Goal: Task Accomplishment & Management: Use online tool/utility

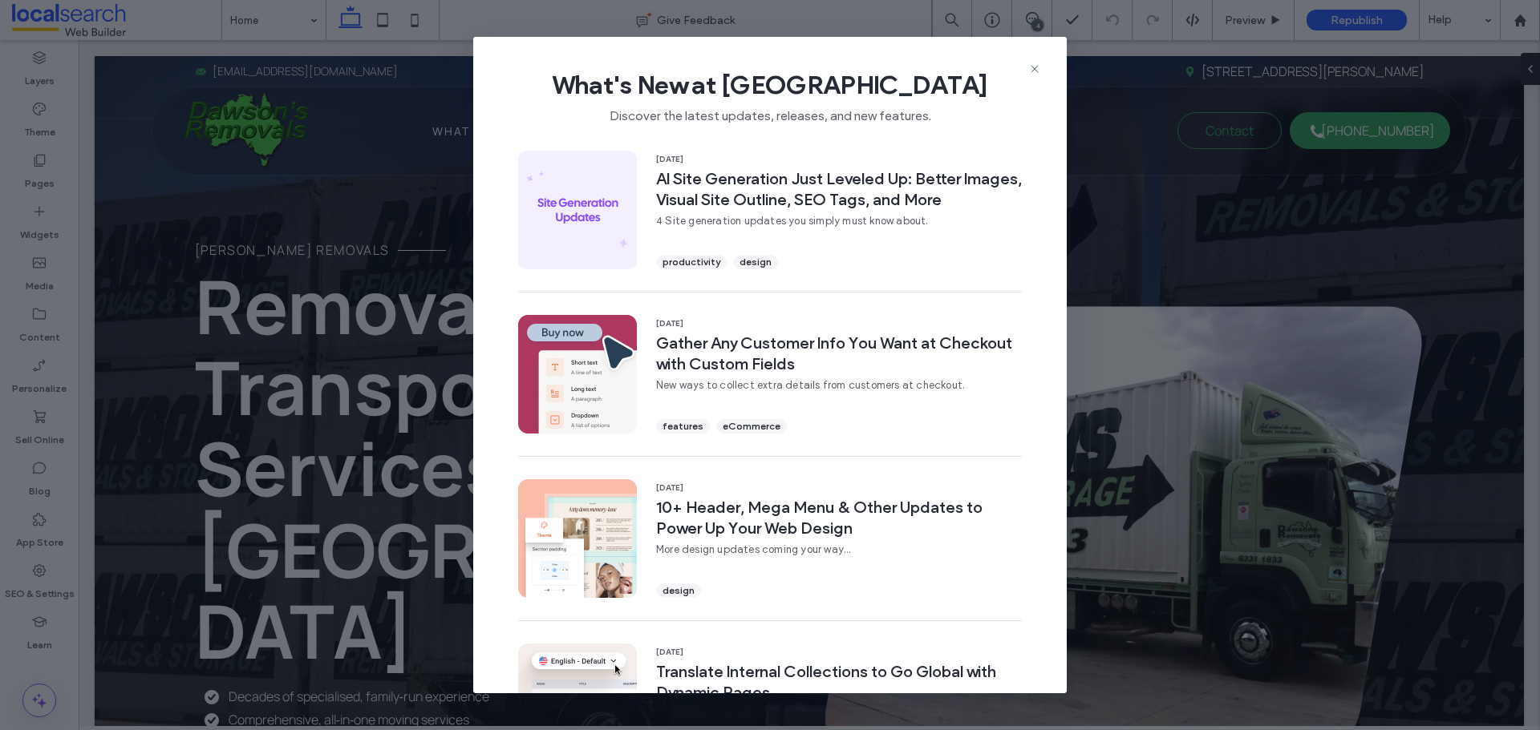
click at [1032, 75] on span "What's New at [GEOGRAPHIC_DATA]" at bounding box center [770, 85] width 542 height 32
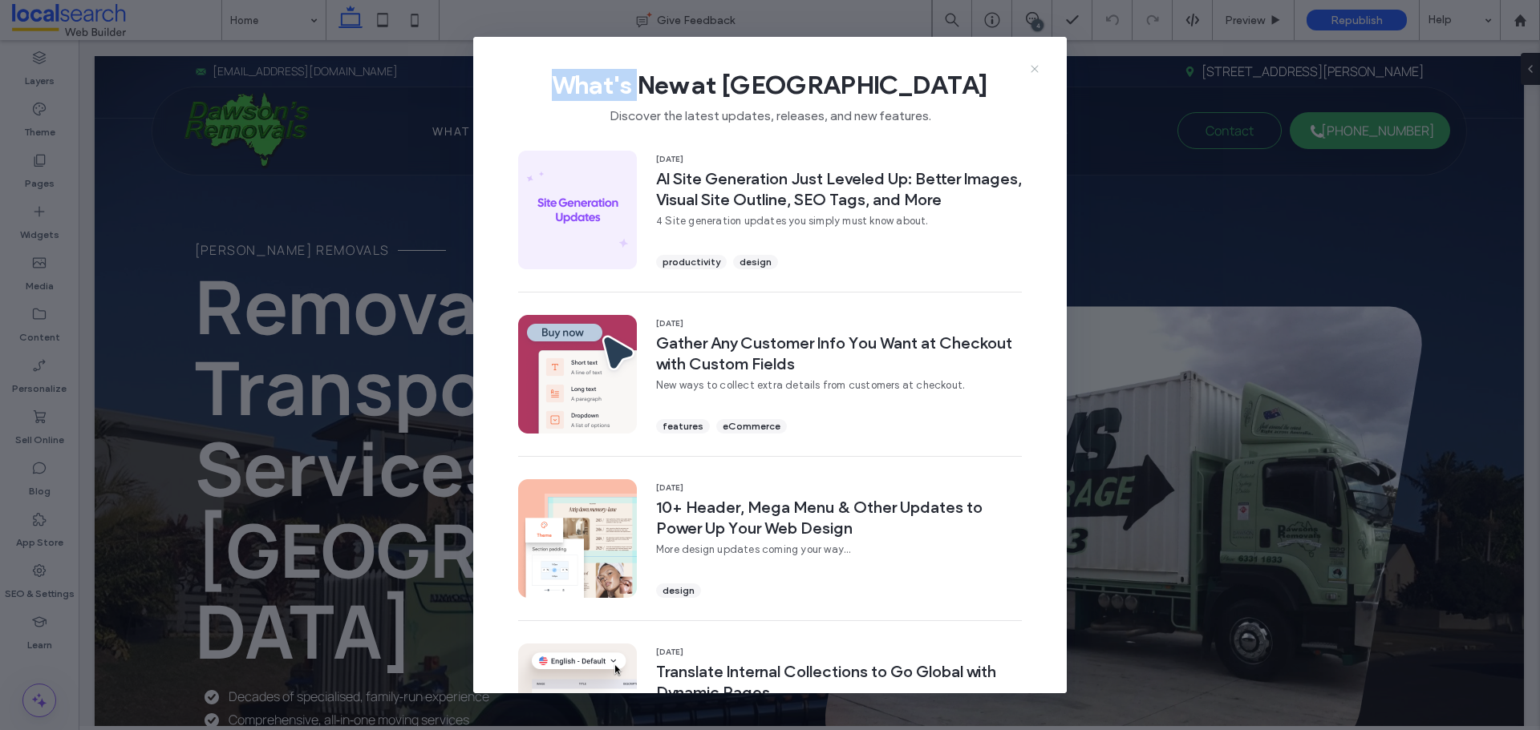
click at [1033, 74] on icon at bounding box center [1034, 69] width 13 height 13
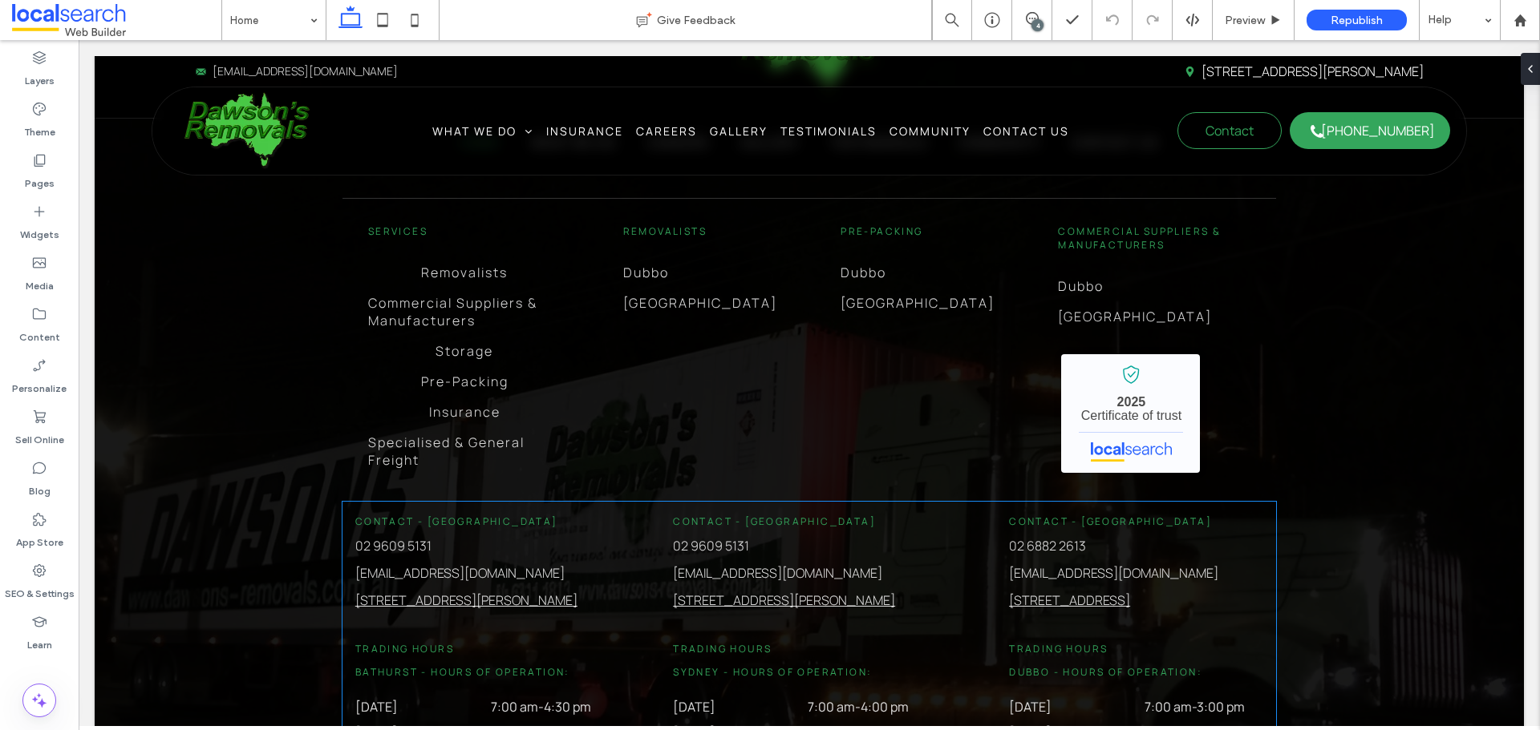
scroll to position [4101, 0]
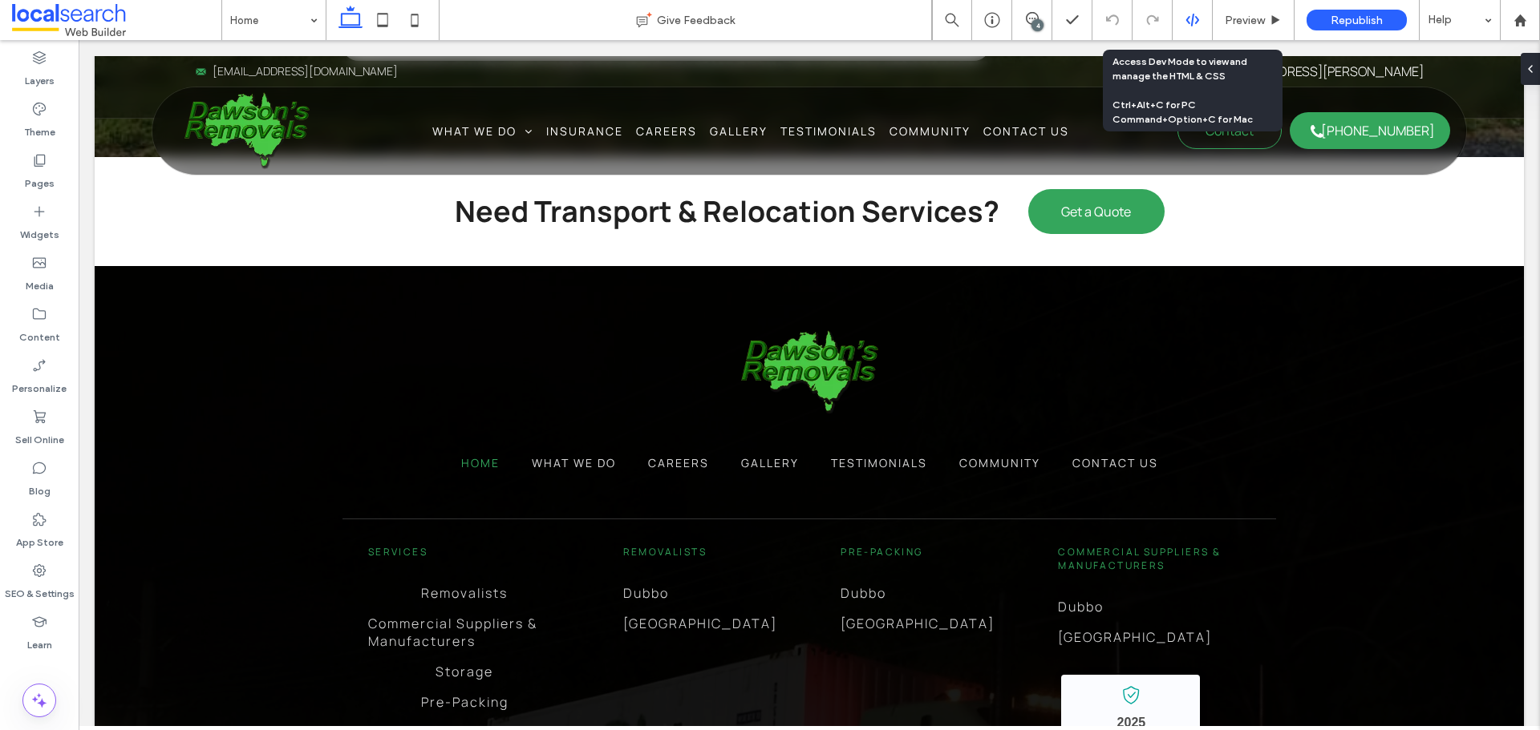
click at [1195, 14] on icon at bounding box center [1192, 20] width 14 height 14
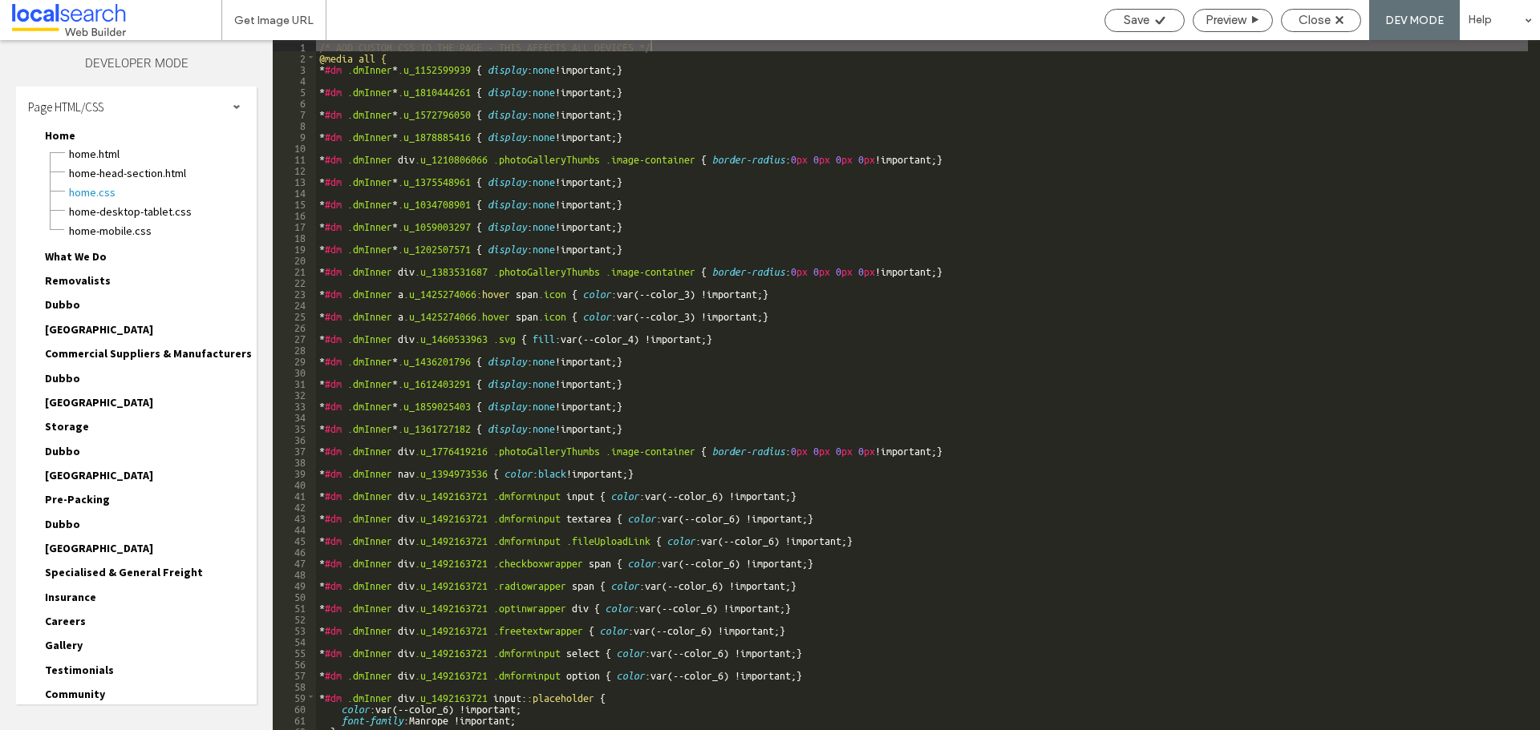
scroll to position [103, 0]
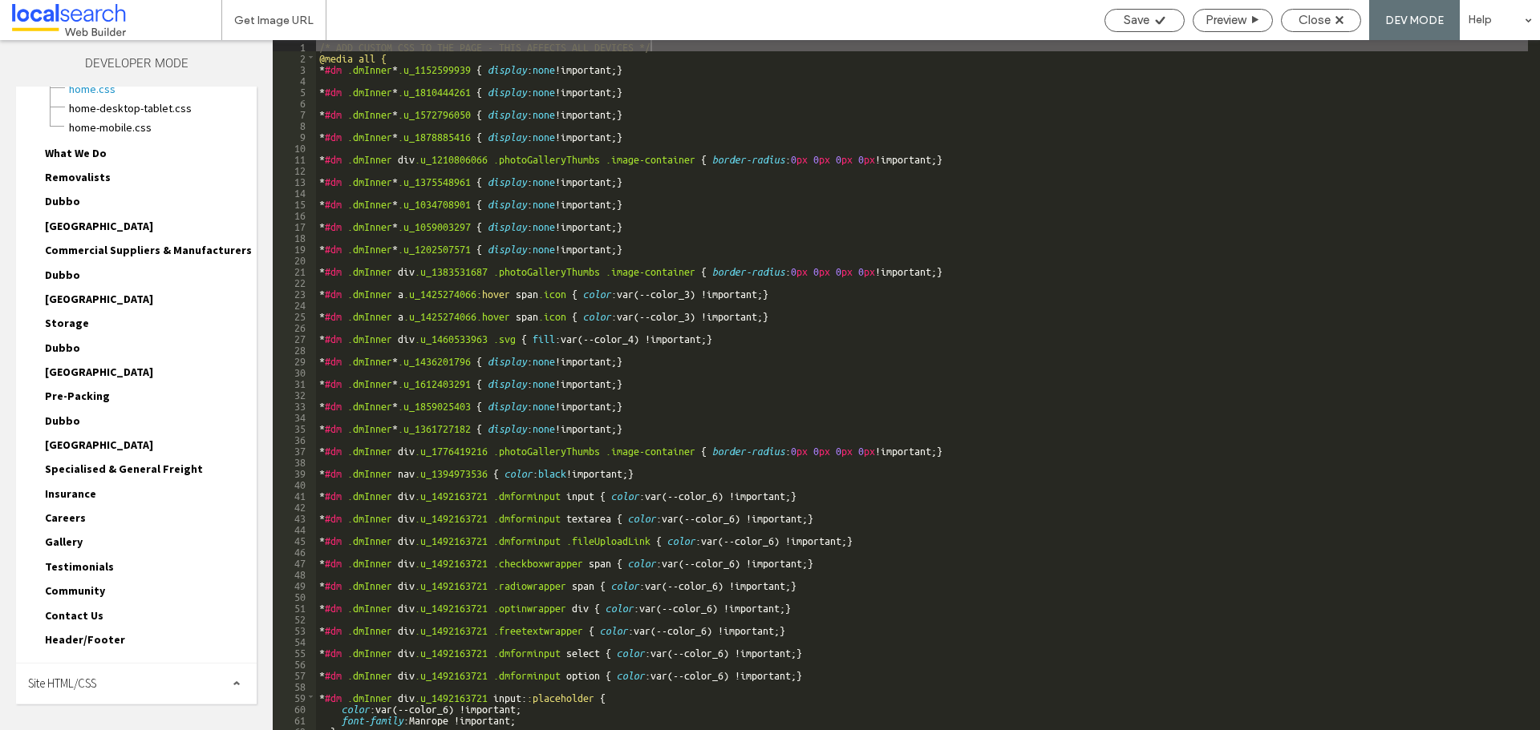
click at [113, 675] on div "Site HTML/CSS" at bounding box center [136, 684] width 241 height 40
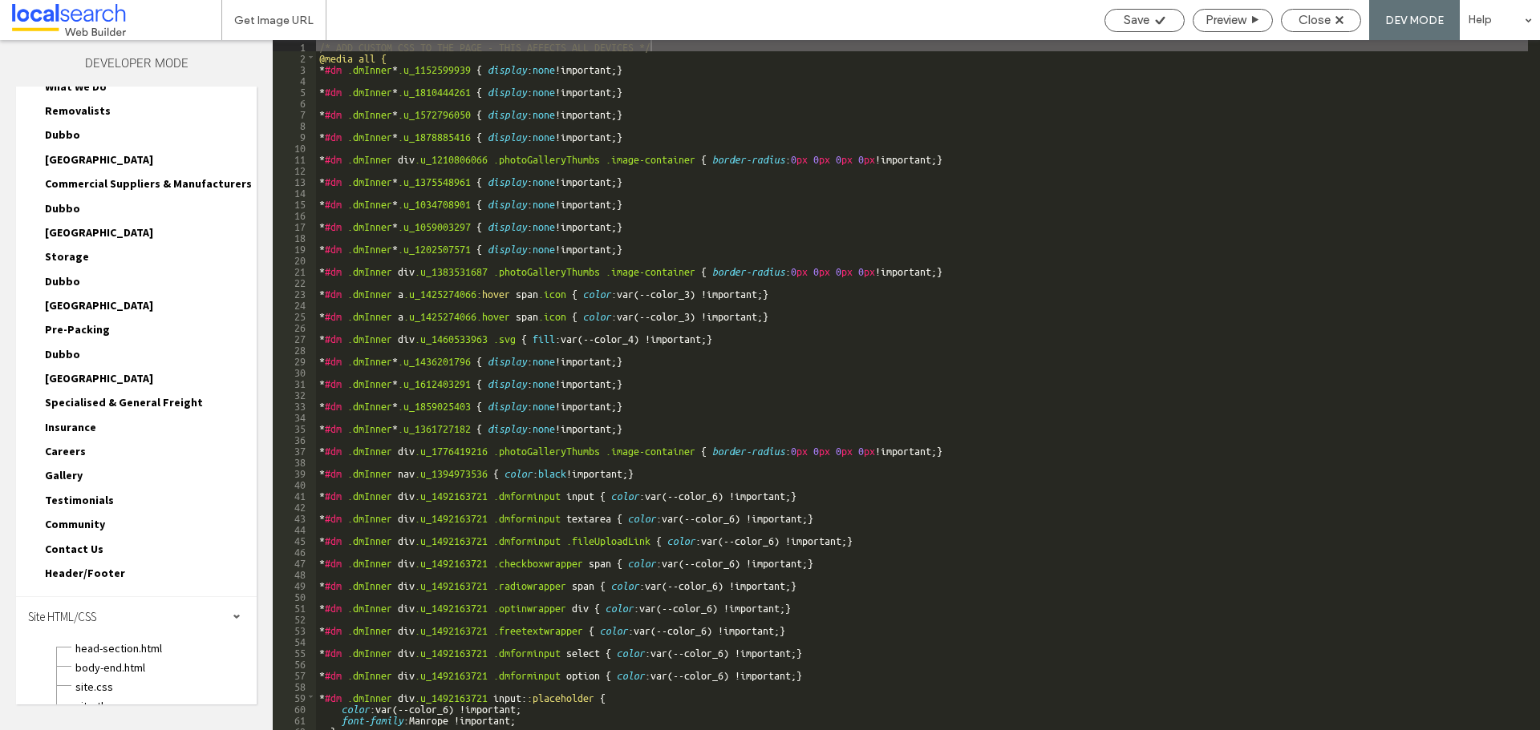
scroll to position [248, 0]
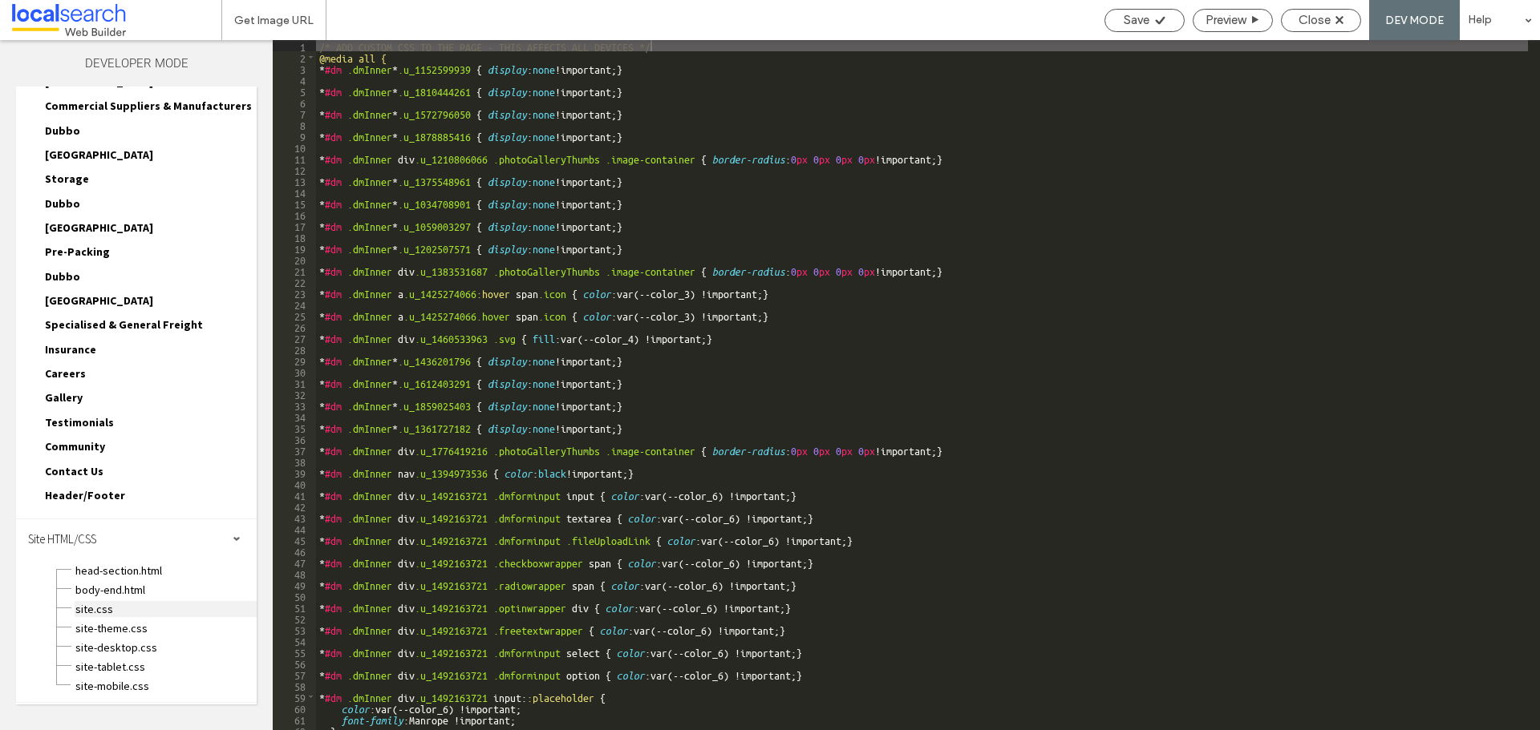
click at [119, 609] on span "site.css" at bounding box center [166, 609] width 182 height 16
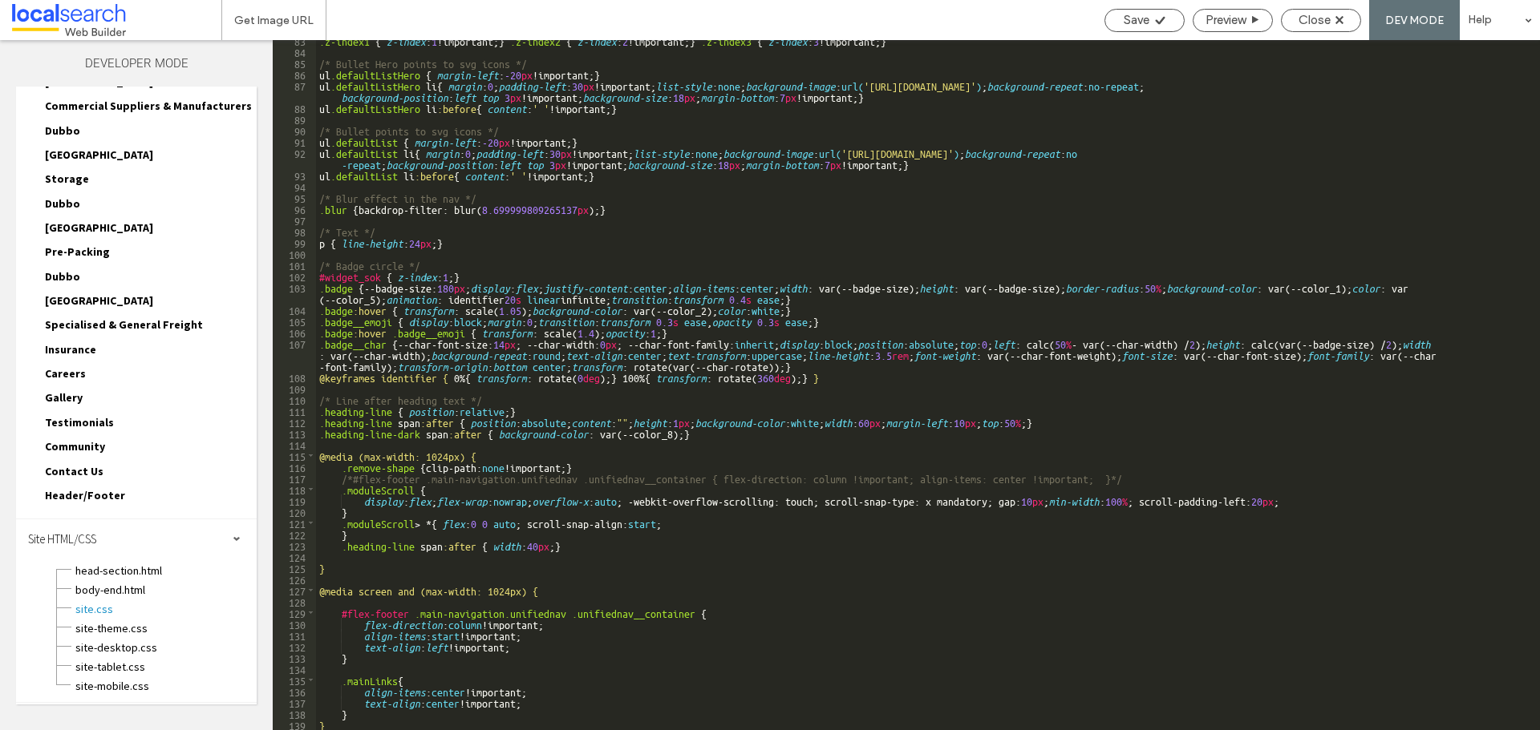
scroll to position [1005, 0]
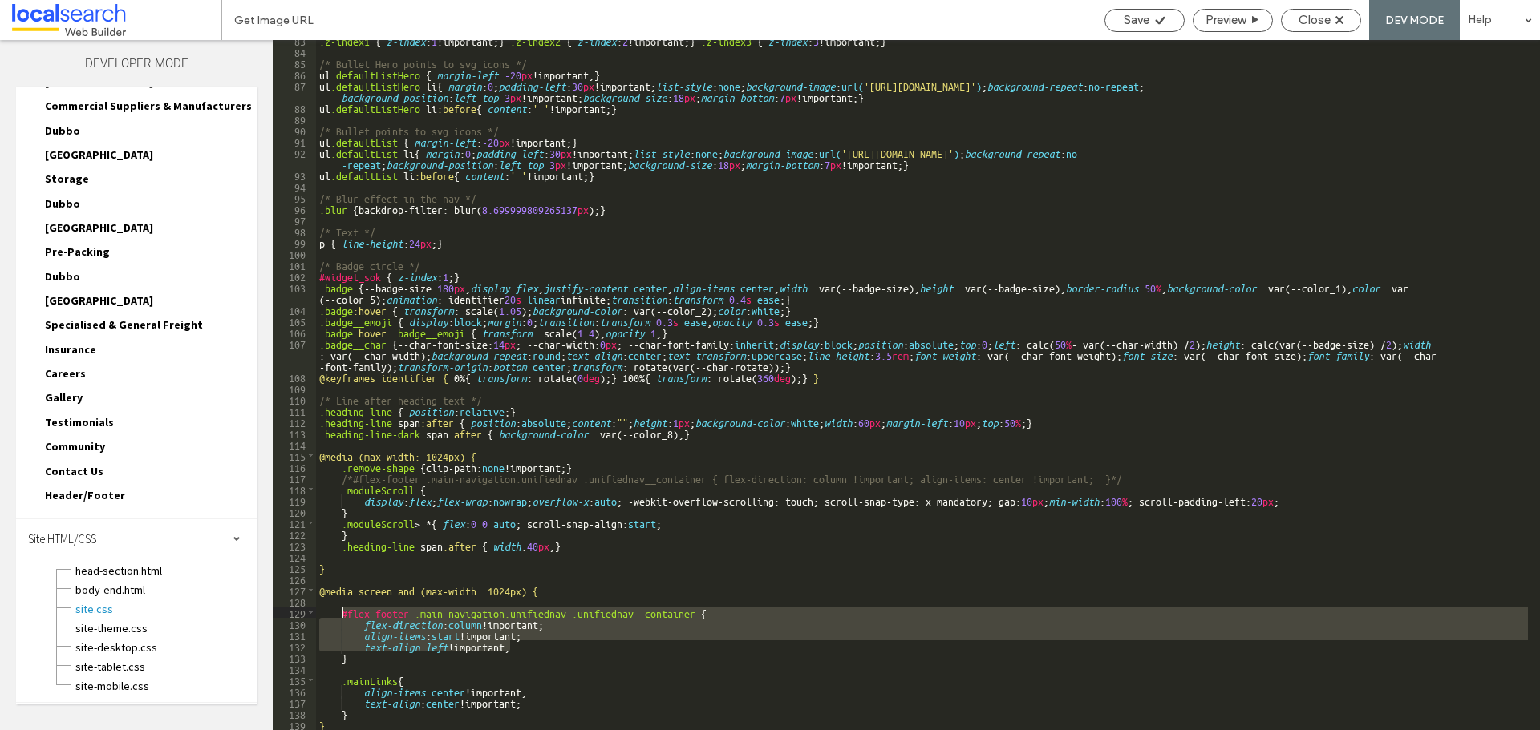
drag, startPoint x: 516, startPoint y: 649, endPoint x: 344, endPoint y: 616, distance: 175.5
click at [344, 616] on div ".z-index1 { z-index : 1 !important; } .z-index2 { z-index : 2 !important; } .z-…" at bounding box center [922, 390] width 1212 height 713
click at [340, 610] on div ".z-index1 { z-index : 1 !important; } .z-index2 { z-index : 2 !important; } .z-…" at bounding box center [922, 385] width 1212 height 690
drag, startPoint x: 342, startPoint y: 613, endPoint x: 361, endPoint y: 655, distance: 46.7
click at [361, 655] on div ".z-index1 { z-index : 1 !important; } .z-index2 { z-index : 2 !important; } .z-…" at bounding box center [922, 390] width 1212 height 713
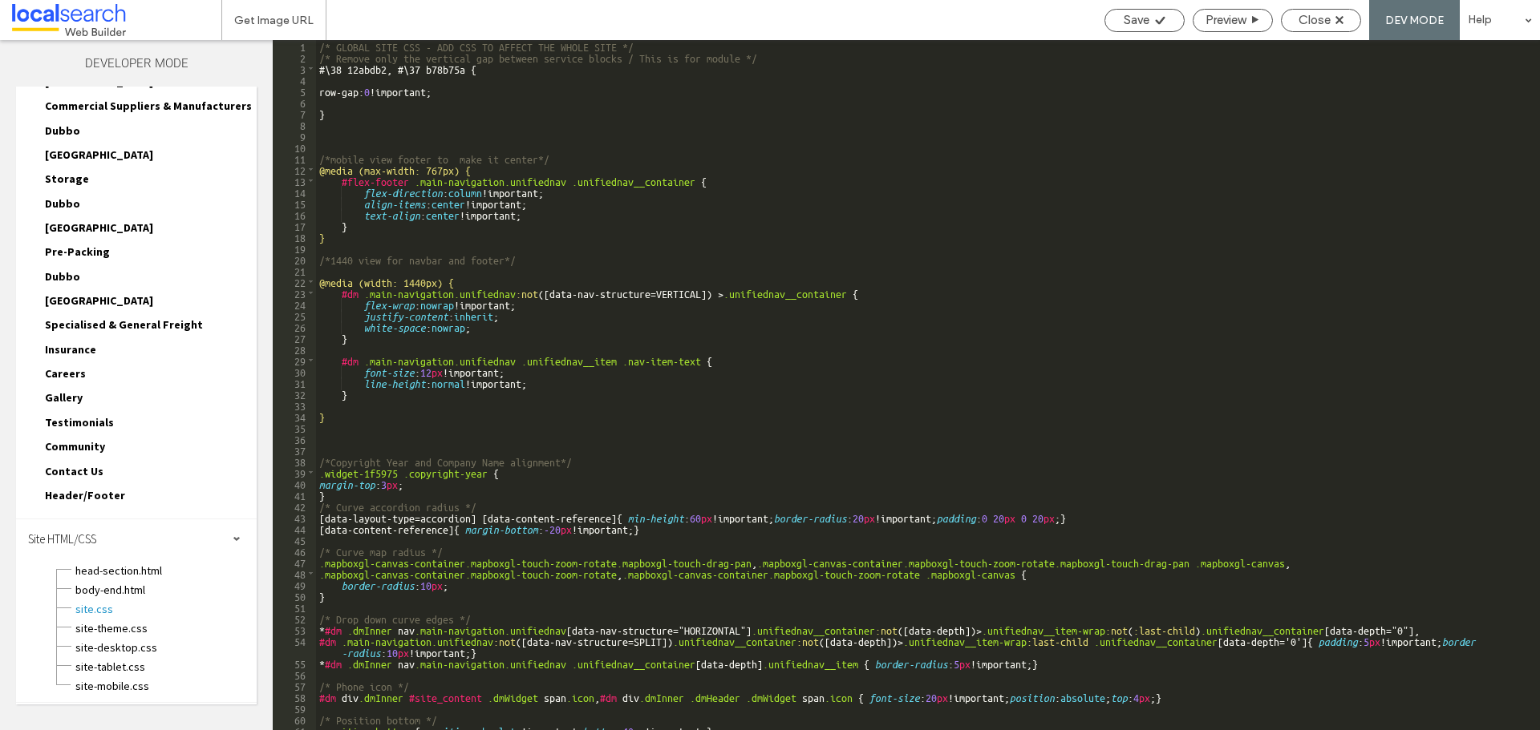
scroll to position [0, 0]
drag, startPoint x: 349, startPoint y: 134, endPoint x: 338, endPoint y: 136, distance: 10.5
click at [338, 136] on div "/* GLOBAL SITE CSS - ADD CSS TO AFFECT THE WHOLE SITE */ /* Remove only the ver…" at bounding box center [922, 396] width 1212 height 713
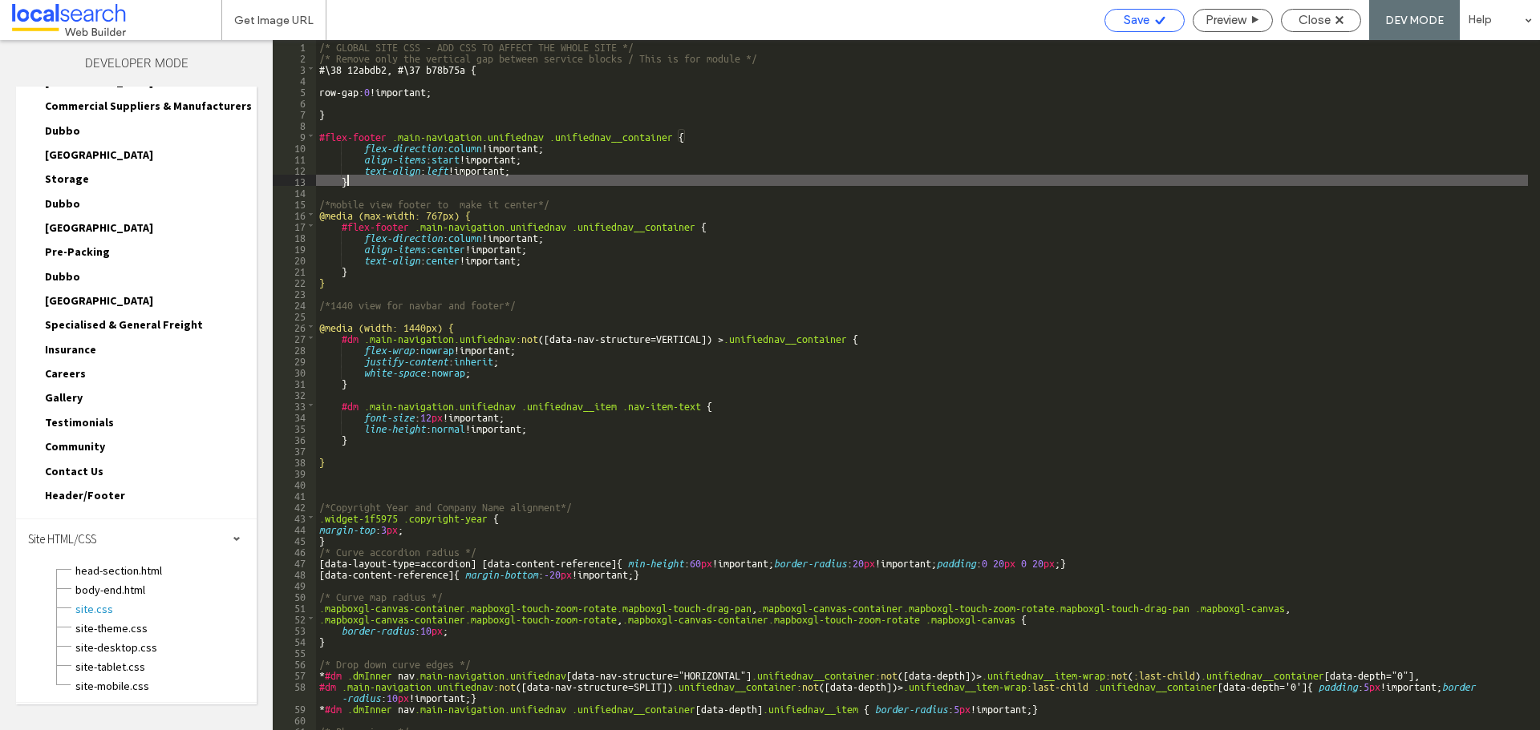
click at [1130, 21] on span "Save" at bounding box center [1136, 20] width 26 height 14
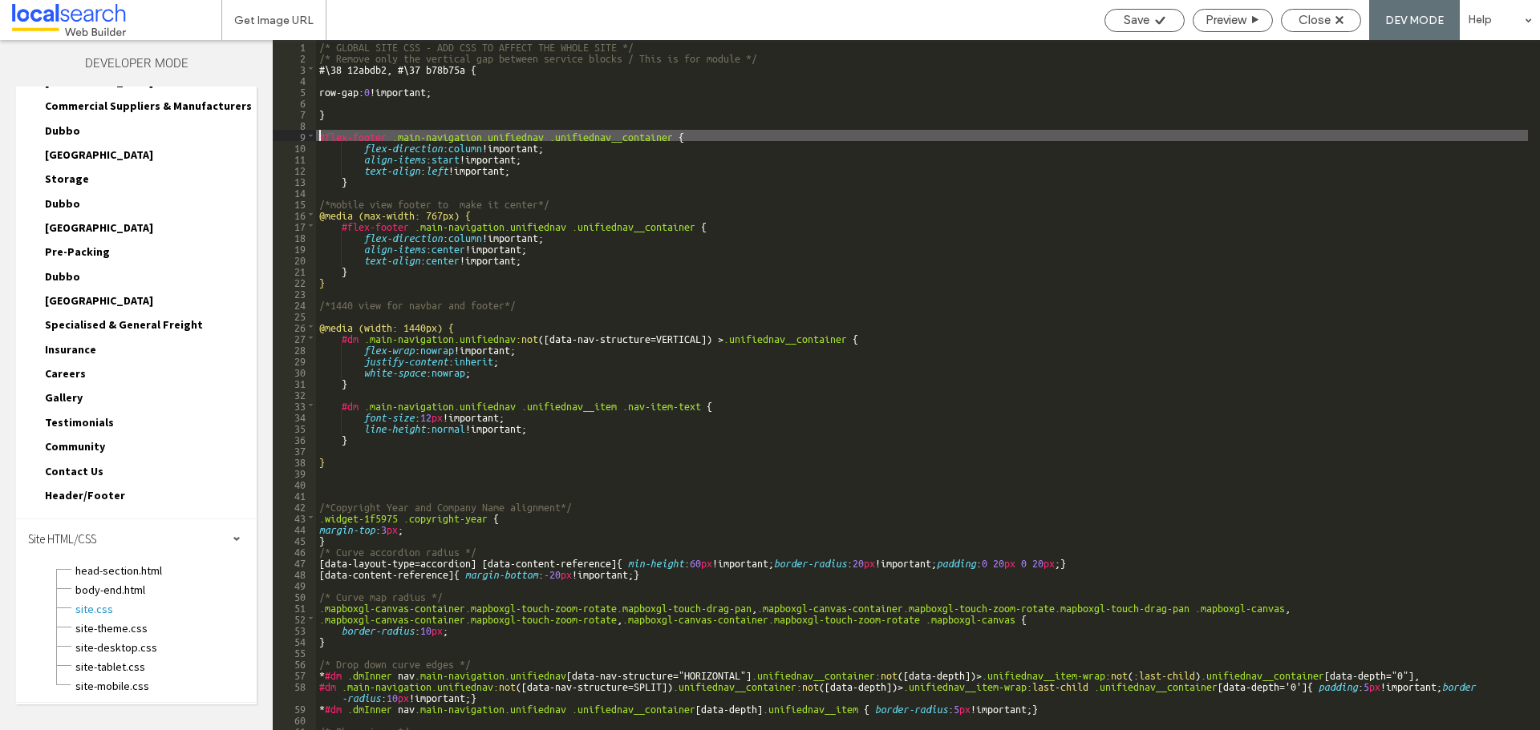
click at [319, 136] on div "/* GLOBAL SITE CSS - ADD CSS TO AFFECT THE WHOLE SITE */ /* Remove only the ver…" at bounding box center [922, 396] width 1212 height 713
drag, startPoint x: 386, startPoint y: 135, endPoint x: 309, endPoint y: 136, distance: 77.0
click at [309, 136] on div "** 1 2 3 4 5 6 7 8 9 10 11 12 13 14 15 16 17 18 19 20 21 22 23 24 25 26 27 28 2…" at bounding box center [906, 385] width 1267 height 690
type textarea "**"
drag, startPoint x: 405, startPoint y: 136, endPoint x: 323, endPoint y: 139, distance: 81.8
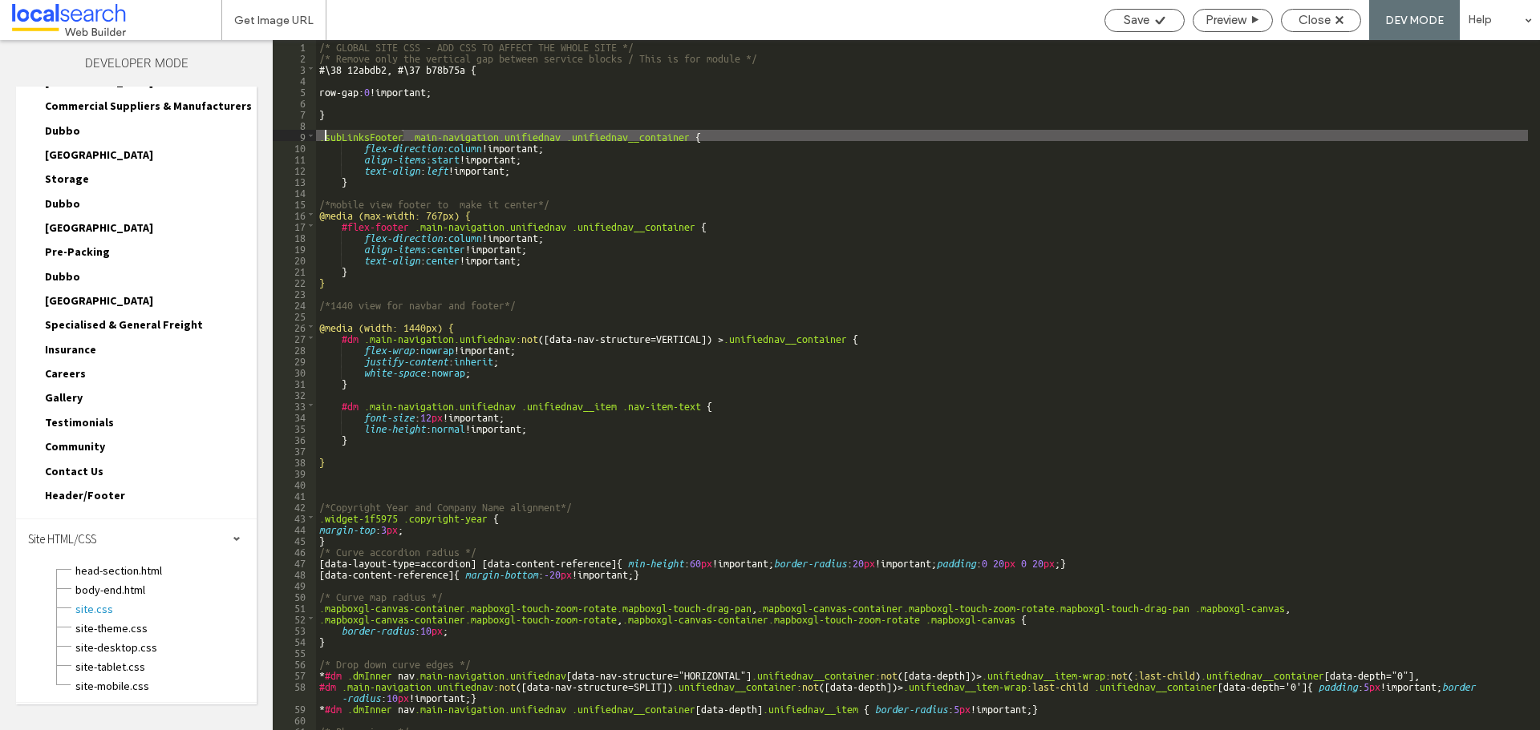
click at [323, 139] on div "/* GLOBAL SITE CSS - ADD CSS TO AFFECT THE WHOLE SITE */ /* Remove only the ver…" at bounding box center [922, 396] width 1212 height 713
click at [1163, 17] on icon at bounding box center [1160, 20] width 12 height 12
click at [408, 137] on div "/* GLOBAL SITE CSS - ADD CSS TO AFFECT THE WHOLE SITE */ /* Remove only the ver…" at bounding box center [922, 396] width 1212 height 713
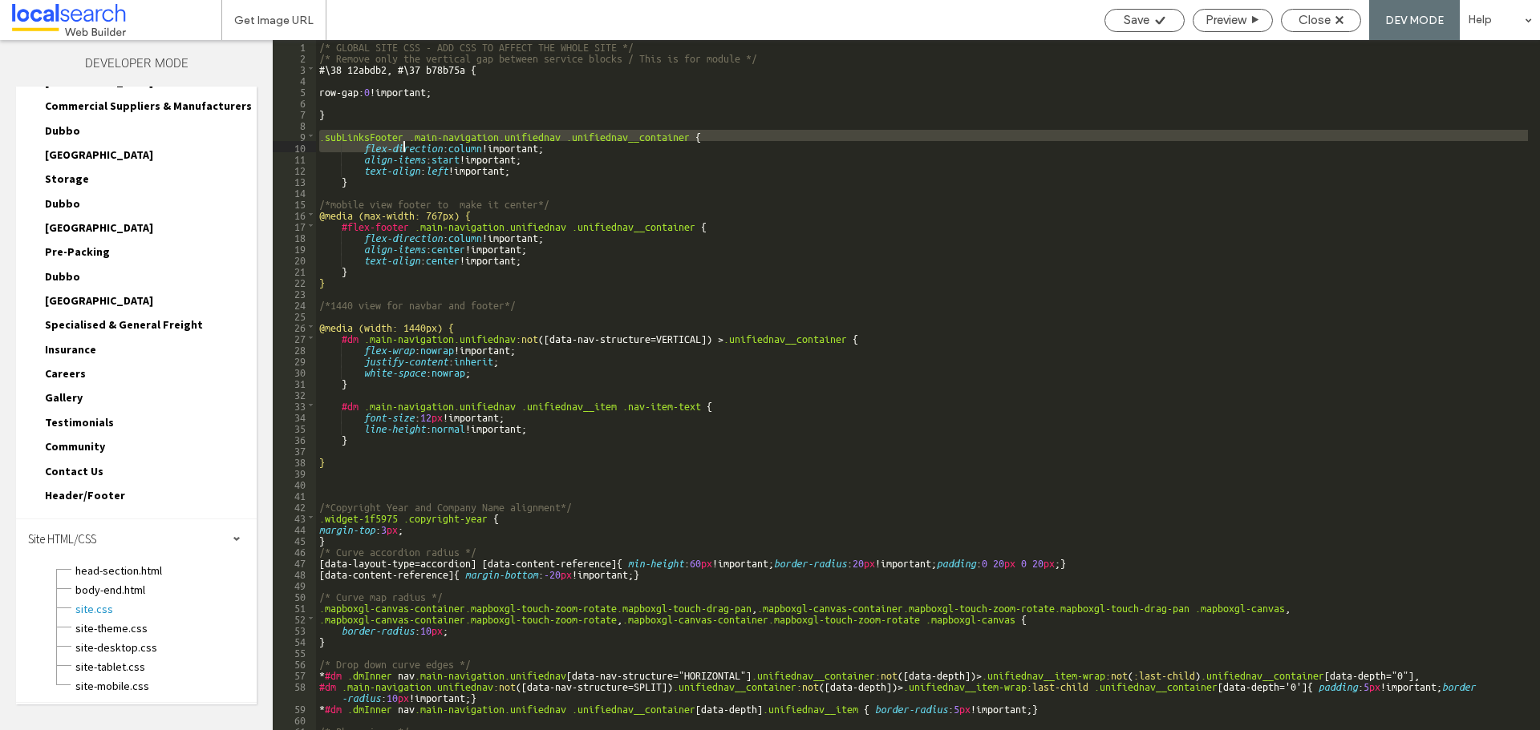
drag, startPoint x: 324, startPoint y: 137, endPoint x: 403, endPoint y: 141, distance: 78.7
click at [403, 141] on div "/* GLOBAL SITE CSS - ADD CSS TO AFFECT THE WHOLE SITE */ /* Remove only the ver…" at bounding box center [922, 396] width 1212 height 713
drag, startPoint x: 403, startPoint y: 141, endPoint x: 336, endPoint y: 161, distance: 69.5
click at [363, 186] on div "/* GLOBAL SITE CSS - ADD CSS TO AFFECT THE WHOLE SITE */ /* Remove only the ver…" at bounding box center [922, 396] width 1212 height 713
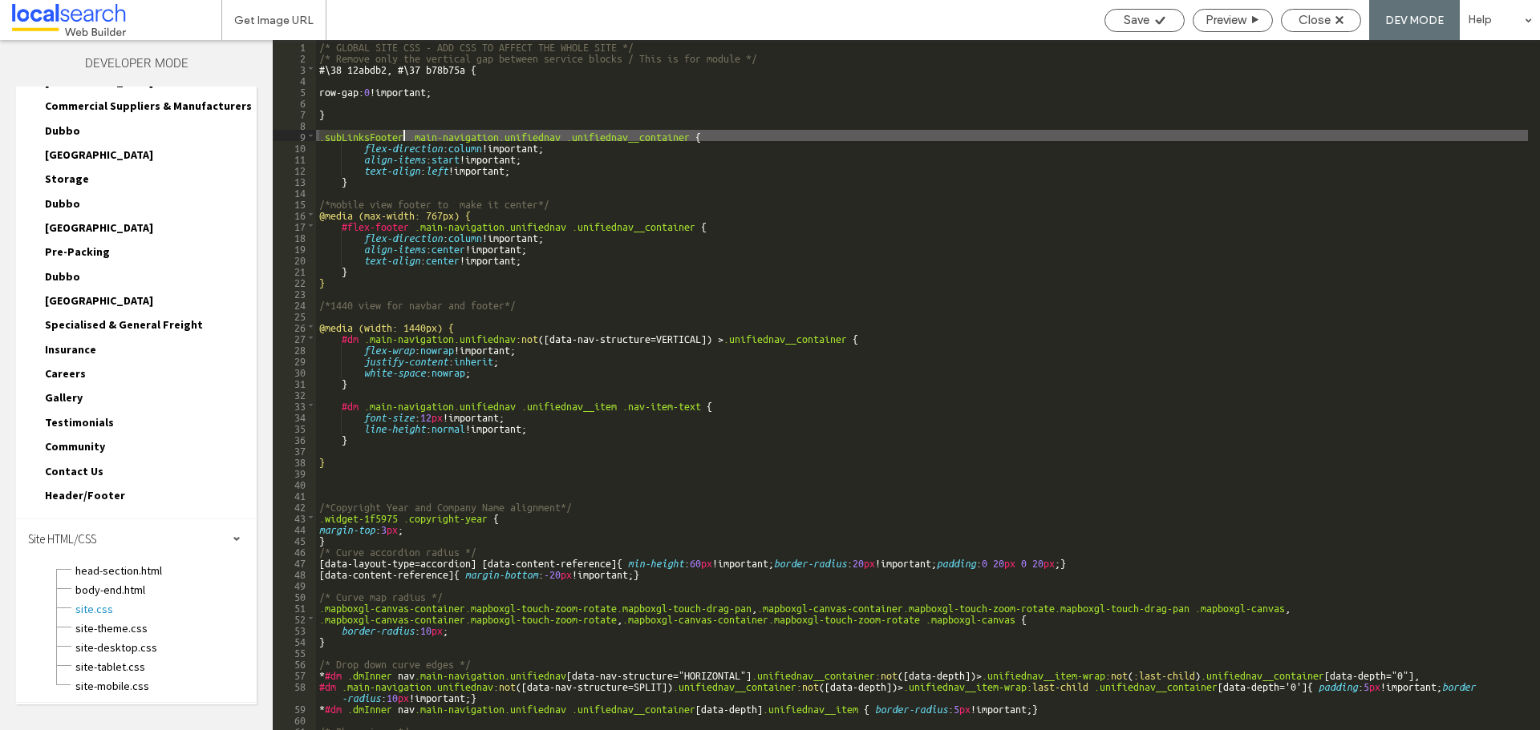
drag, startPoint x: 319, startPoint y: 138, endPoint x: 405, endPoint y: 137, distance: 85.8
click at [405, 137] on div "/* GLOBAL SITE CSS - ADD CSS TO AFFECT THE WHOLE SITE */ /* Remove only the ver…" at bounding box center [922, 396] width 1212 height 713
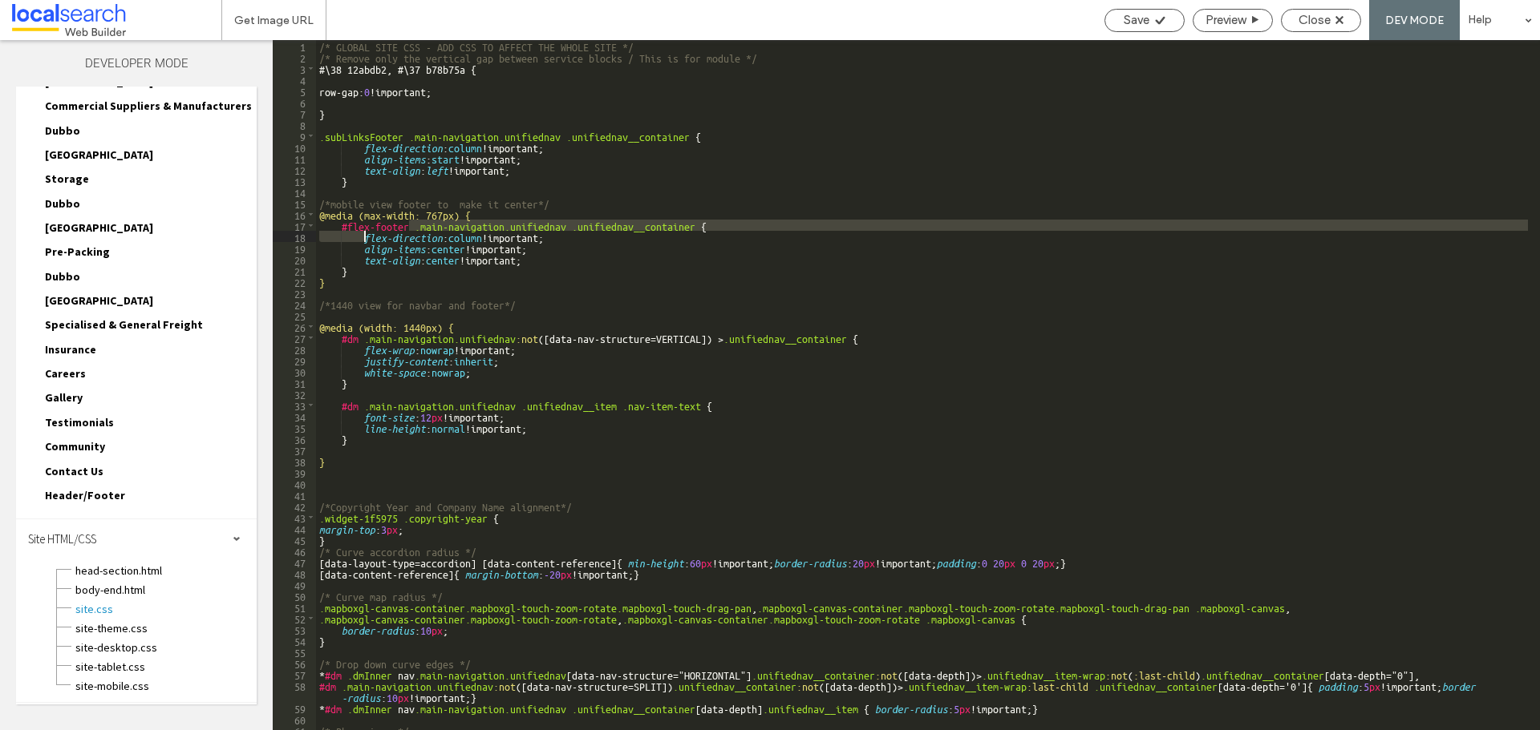
drag, startPoint x: 410, startPoint y: 223, endPoint x: 366, endPoint y: 233, distance: 45.1
click at [366, 233] on div "/* GLOBAL SITE CSS - ADD CSS TO AFFECT THE WHOLE SITE */ /* Remove only the ver…" at bounding box center [922, 396] width 1212 height 713
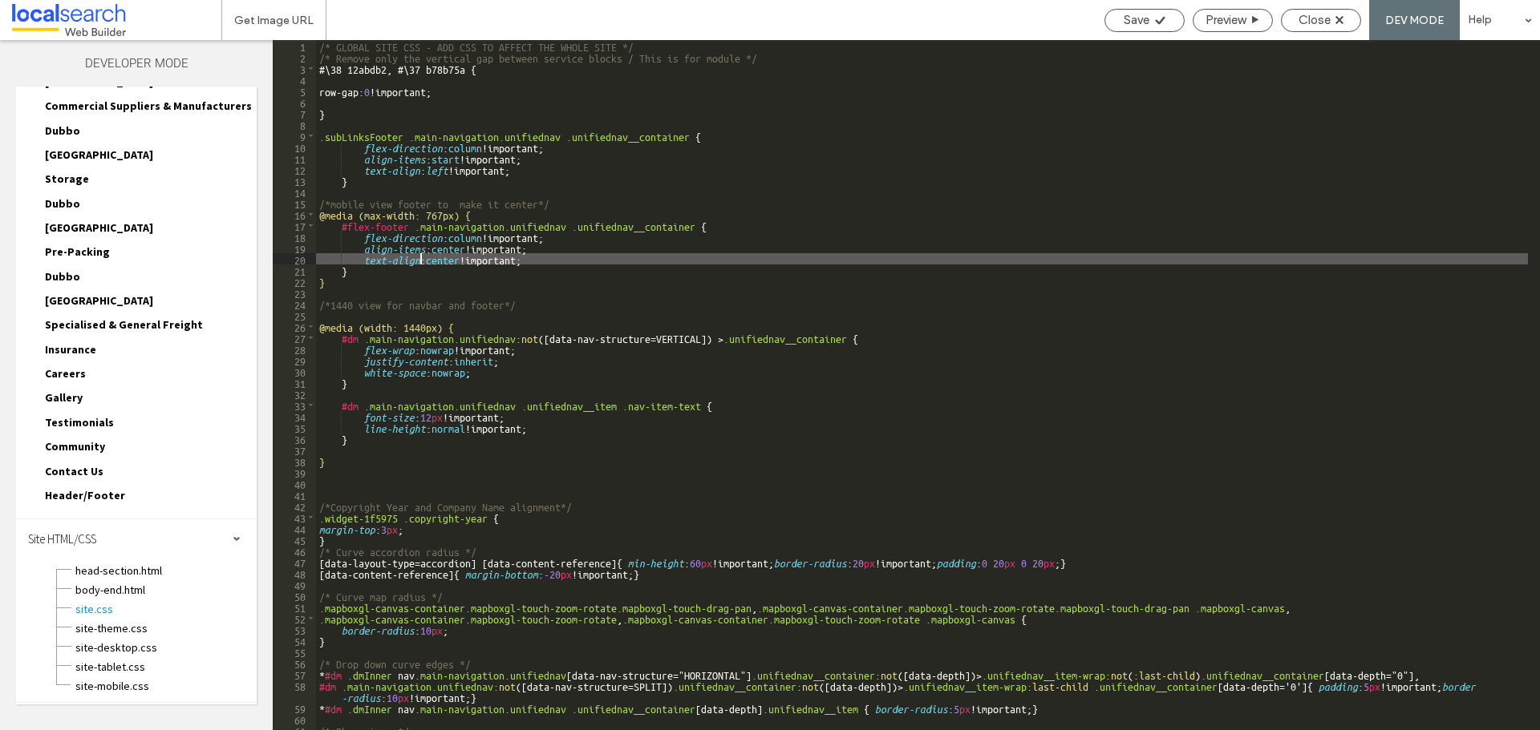
click at [422, 257] on div "/* GLOBAL SITE CSS - ADD CSS TO AFFECT THE WHOLE SITE */ /* Remove only the ver…" at bounding box center [922, 396] width 1212 height 713
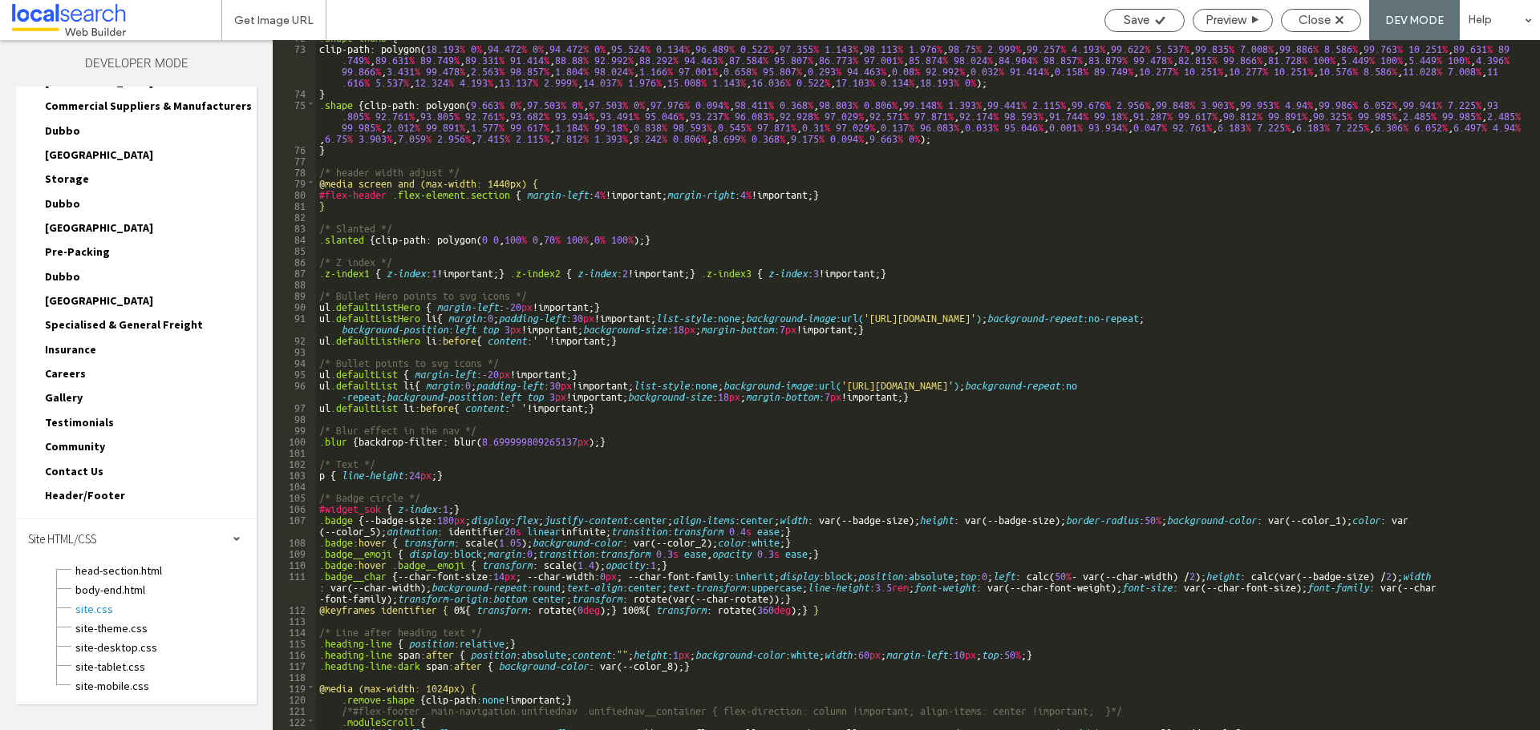
scroll to position [1050, 0]
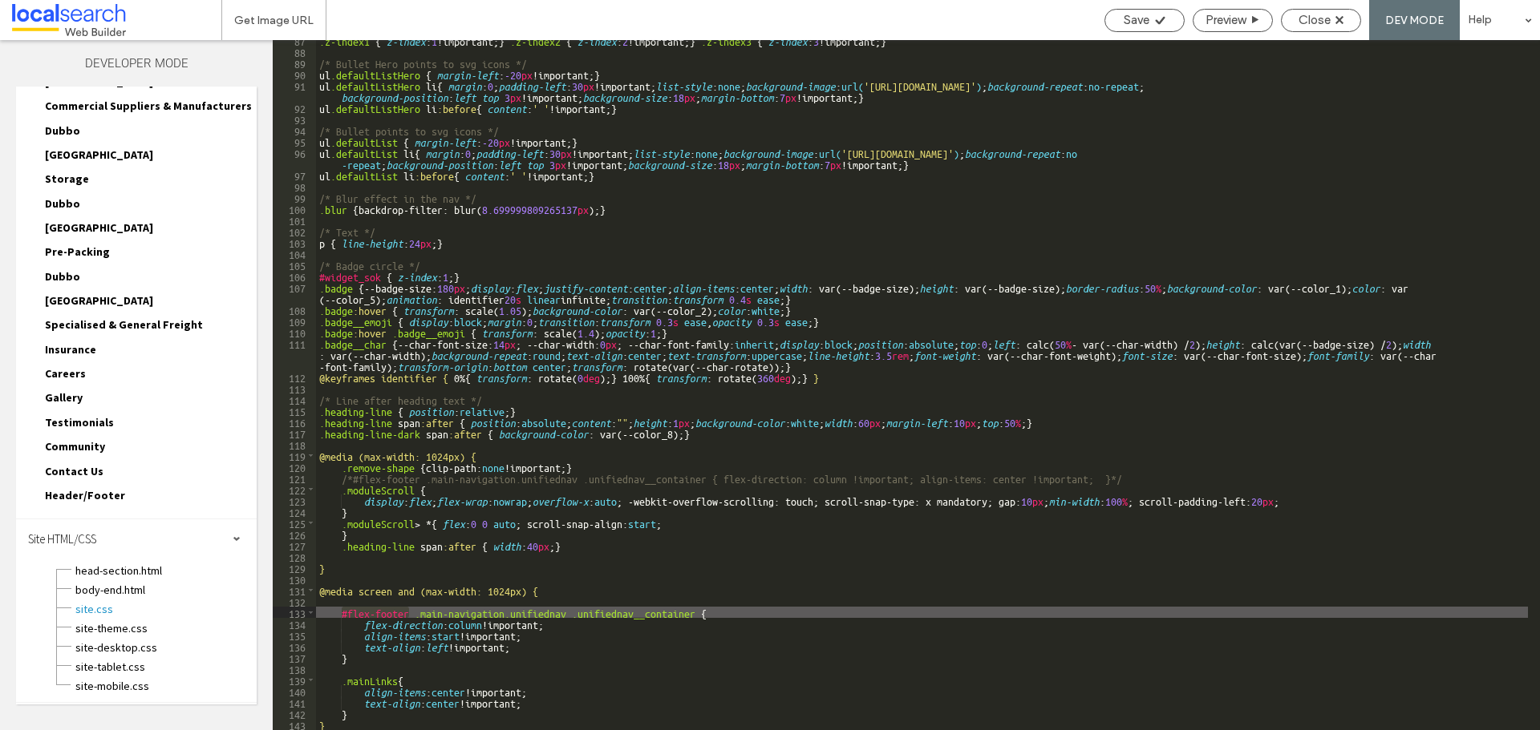
drag, startPoint x: 340, startPoint y: 612, endPoint x: 407, endPoint y: 614, distance: 67.4
click at [407, 614] on div ".z-index1 { z-index : 1 !important; } .z-index2 { z-index : 2 !important; } .z-…" at bounding box center [922, 390] width 1212 height 713
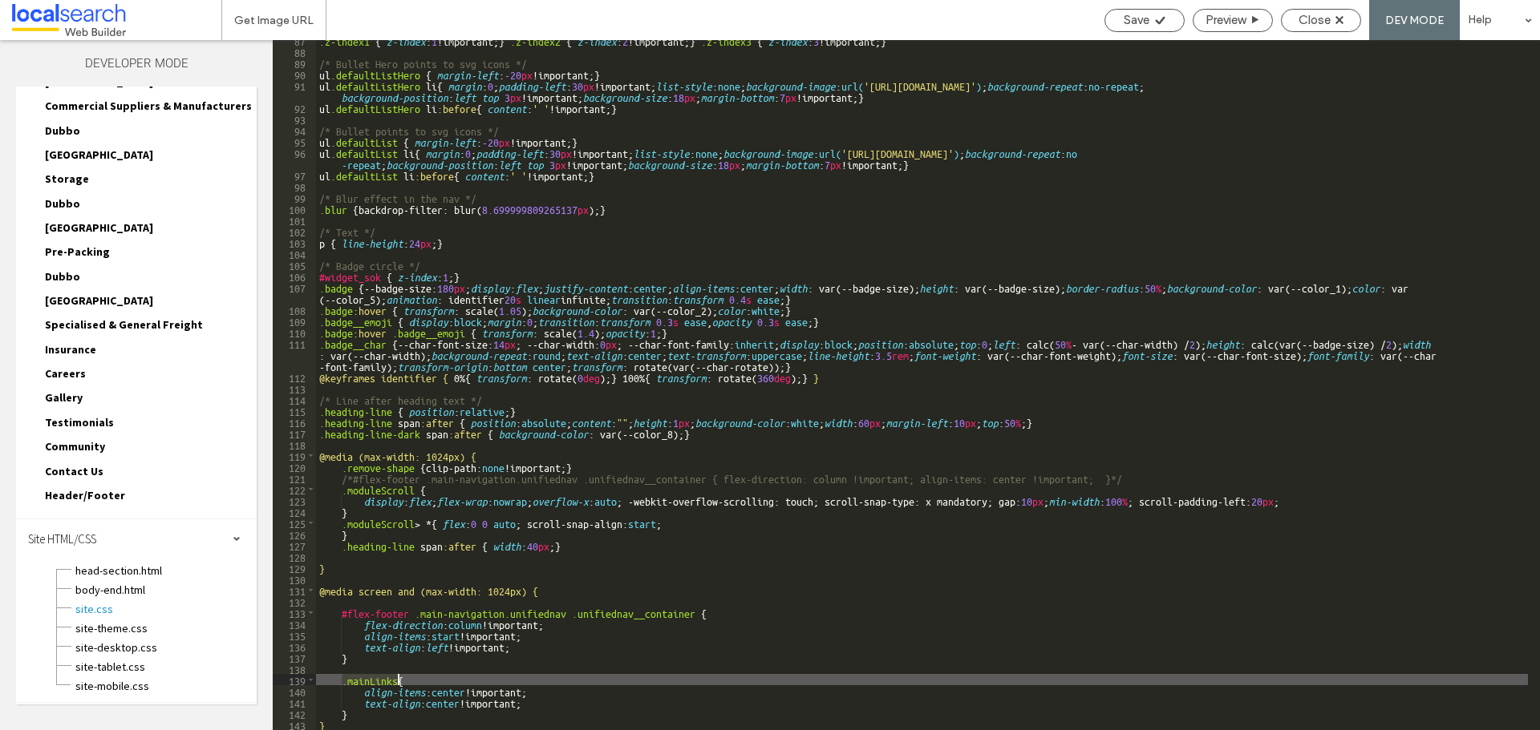
drag, startPoint x: 343, startPoint y: 682, endPoint x: 398, endPoint y: 679, distance: 54.6
click at [398, 679] on div ".z-index1 { z-index : 1 !important; } .z-index2 { z-index : 2 !important; } .z-…" at bounding box center [922, 390] width 1212 height 713
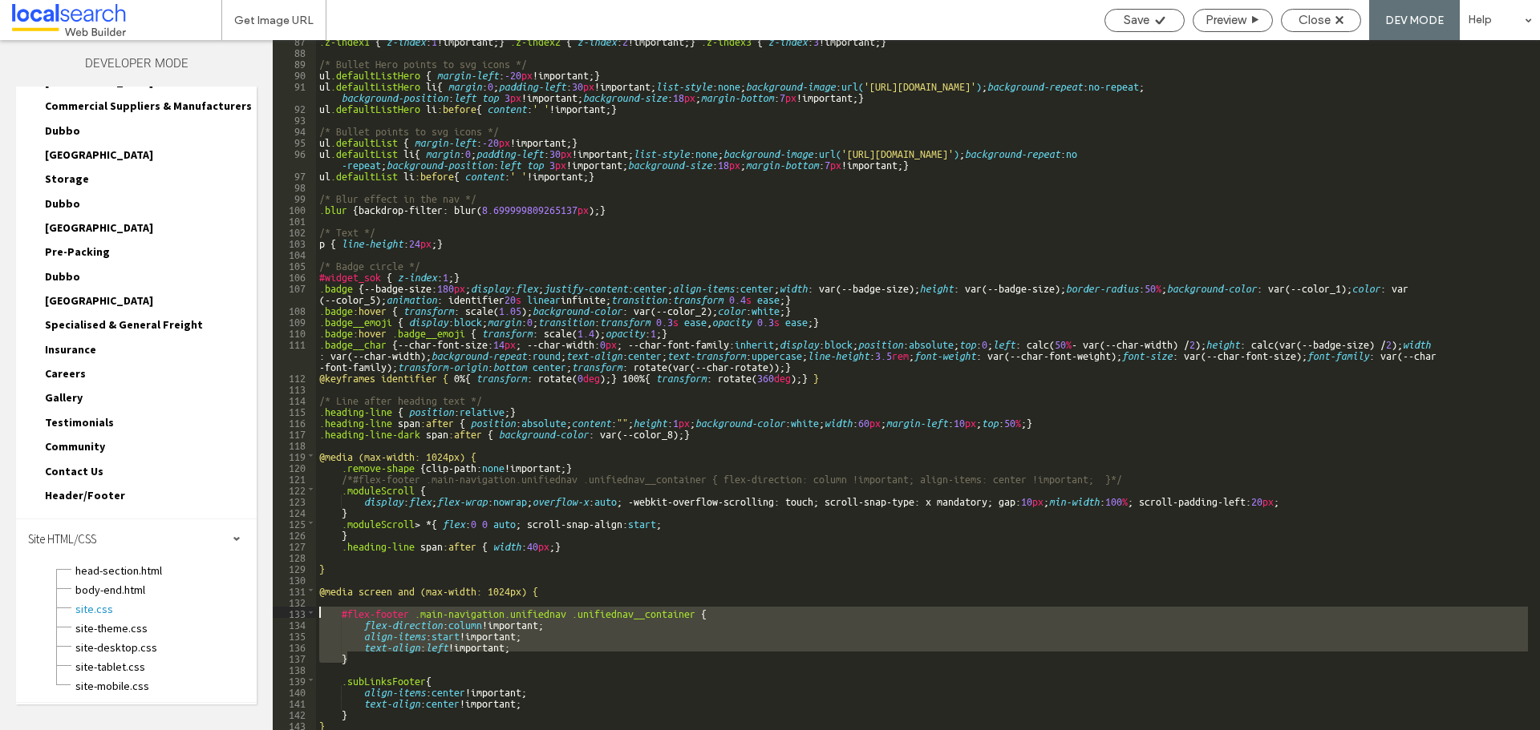
drag, startPoint x: 366, startPoint y: 656, endPoint x: 334, endPoint y: 608, distance: 57.4
click at [334, 608] on div ".z-index1 { z-index : 1 !important; } .z-index2 { z-index : 2 !important; } .z-…" at bounding box center [922, 390] width 1212 height 713
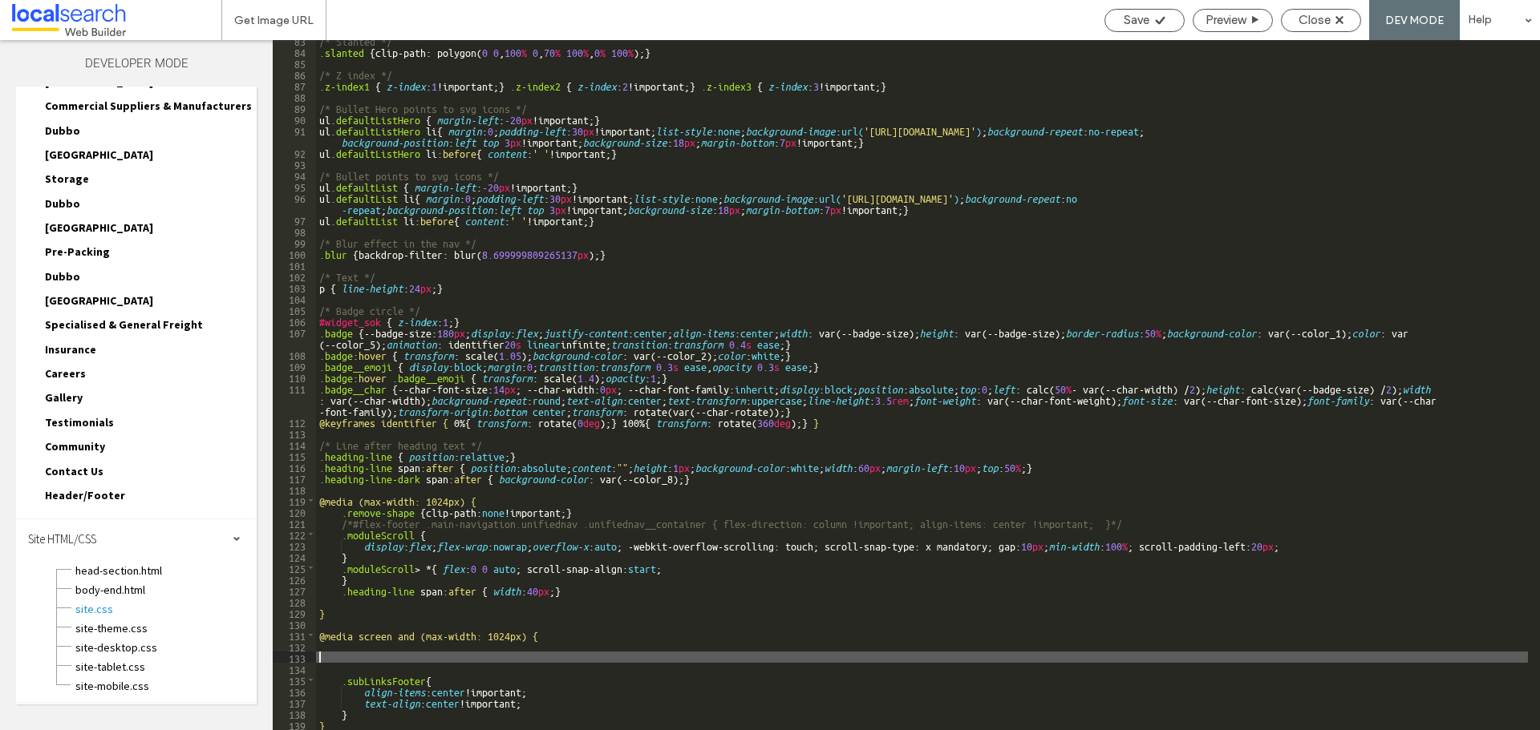
scroll to position [1005, 0]
click at [1133, 24] on span "Save" at bounding box center [1136, 20] width 26 height 14
